Goal: Task Accomplishment & Management: Use online tool/utility

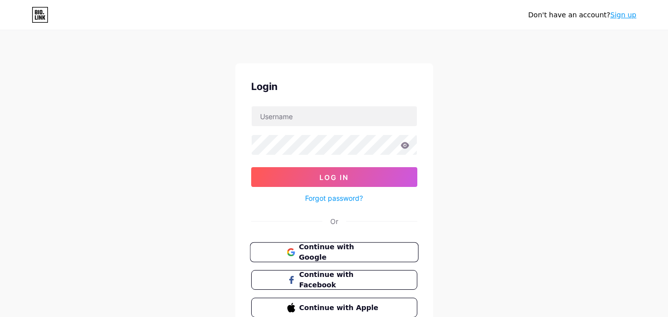
scroll to position [47, 0]
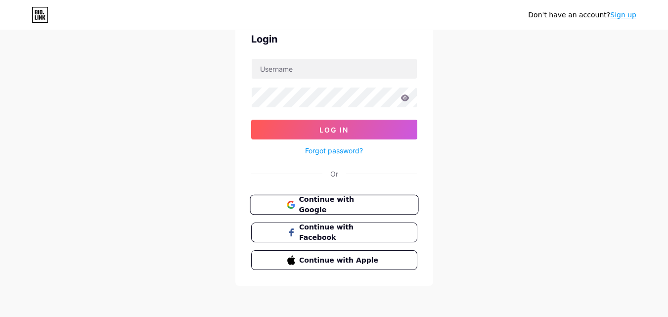
click at [339, 206] on span "Continue with Google" at bounding box center [340, 204] width 83 height 21
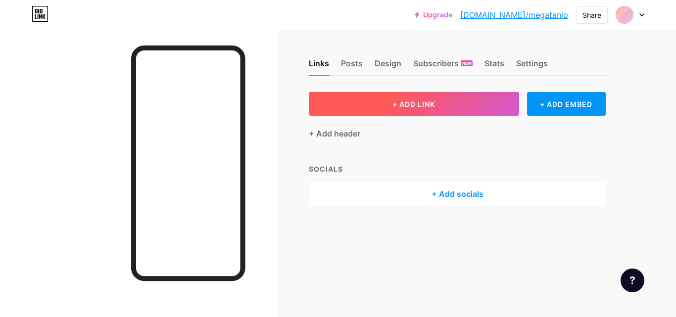
click at [405, 102] on span "+ ADD LINK" at bounding box center [413, 104] width 43 height 8
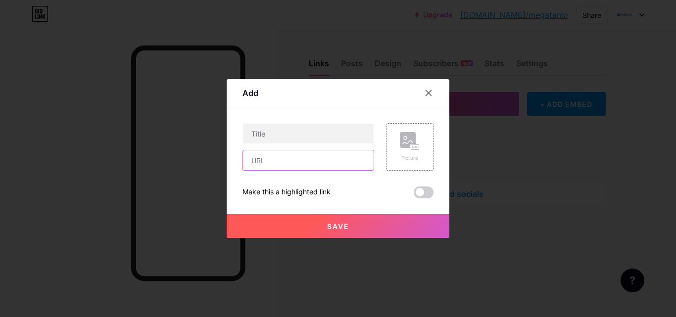
click at [299, 167] on input "text" at bounding box center [308, 160] width 131 height 20
paste input "[URL][DOMAIN_NAME]"
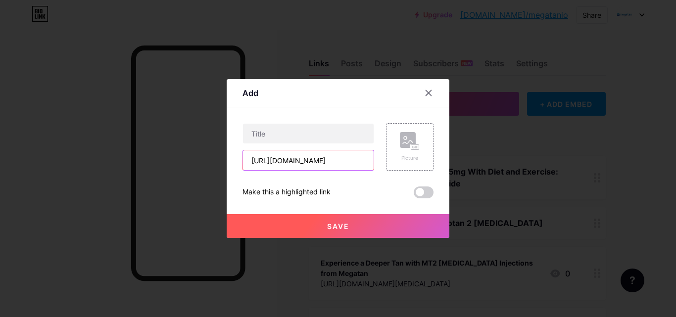
scroll to position [0, 86]
type input "[URL][DOMAIN_NAME]"
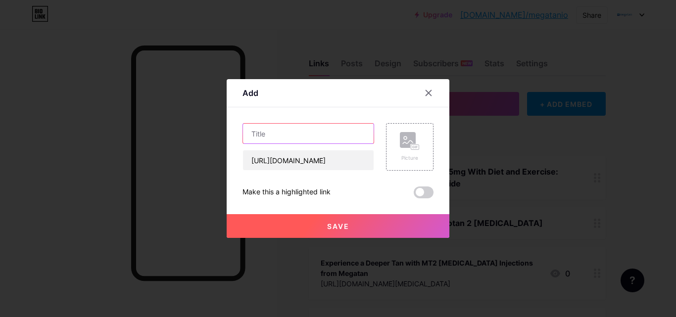
click at [290, 131] on input "text" at bounding box center [308, 134] width 131 height 20
paste input "Melanotan 2 UK Suppliers: Your Guide to Safe [MEDICAL_DATA]"
type input "Melanotan 2 UK Suppliers: Your Guide to Safe [MEDICAL_DATA]"
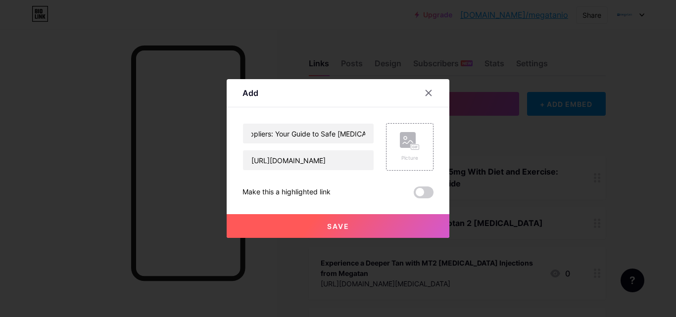
click at [314, 233] on button "Save" at bounding box center [338, 226] width 223 height 24
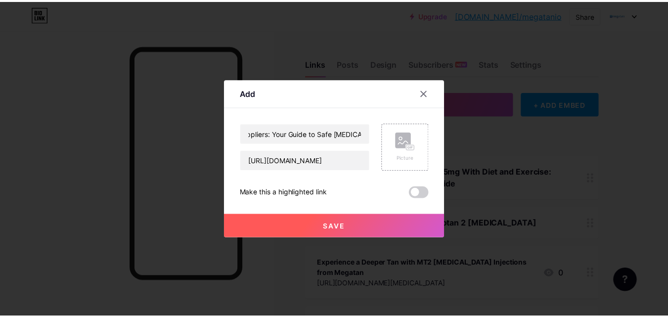
scroll to position [0, 0]
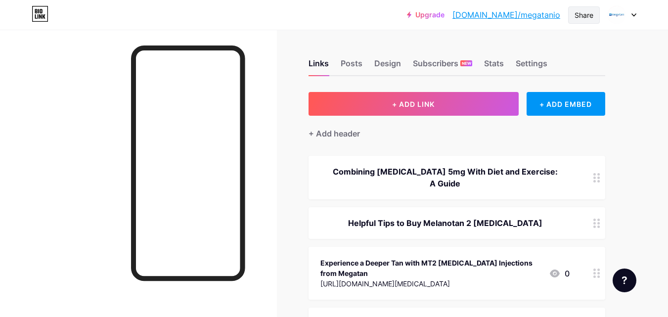
click at [575, 18] on div "Share" at bounding box center [584, 15] width 19 height 10
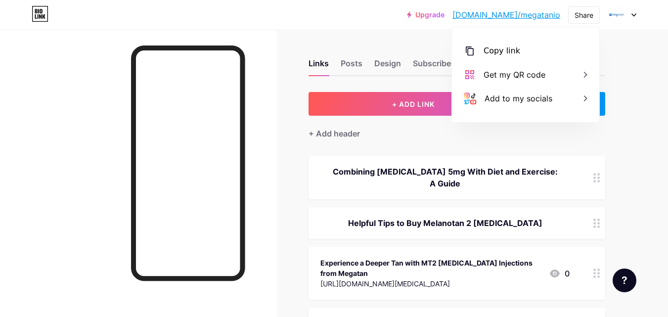
click at [492, 51] on div "Copy link" at bounding box center [502, 51] width 37 height 12
